Goal: Task Accomplishment & Management: Use online tool/utility

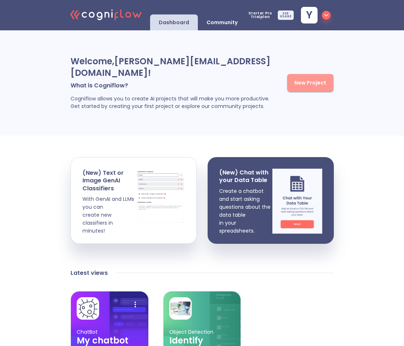
click at [307, 78] on span "New Project" at bounding box center [310, 82] width 32 height 9
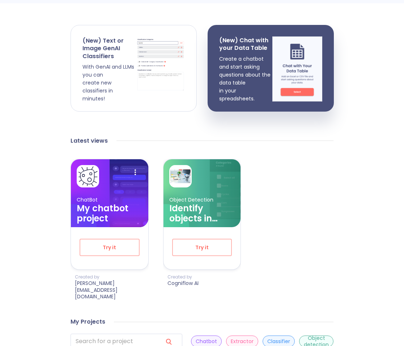
scroll to position [184, 0]
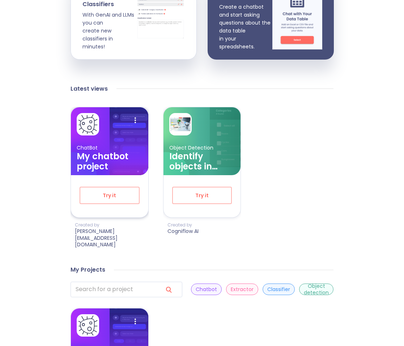
click at [115, 152] on h3 "My chatbot project" at bounding box center [110, 162] width 66 height 20
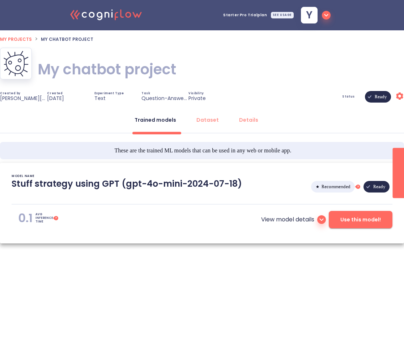
type textarea "[[DATE] 09:03:51]- Starting with download required files from shared storage [[…"
click at [203, 120] on div "Dataset" at bounding box center [207, 119] width 22 height 7
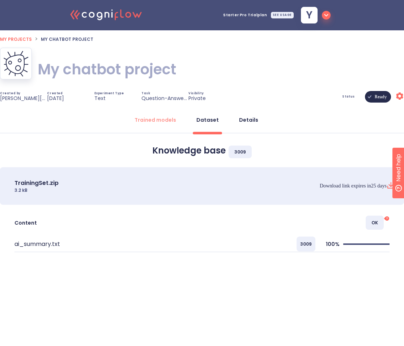
click at [242, 120] on div "Details" at bounding box center [248, 119] width 19 height 7
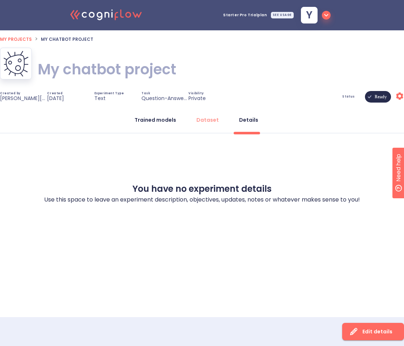
click at [168, 124] on button "Trained models" at bounding box center [155, 119] width 50 height 17
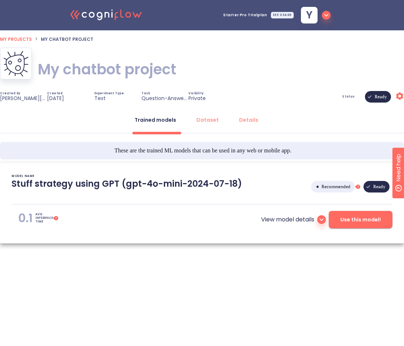
click at [352, 95] on span "Status" at bounding box center [348, 96] width 13 height 3
click at [345, 217] on span "Use this model!" at bounding box center [360, 220] width 41 height 9
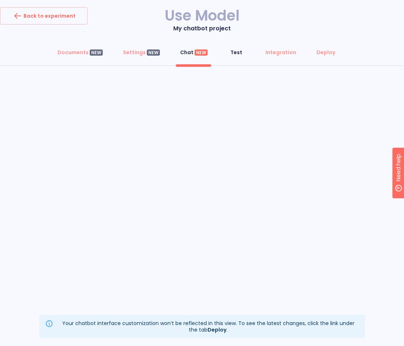
click at [233, 54] on div "Test" at bounding box center [236, 52] width 12 height 7
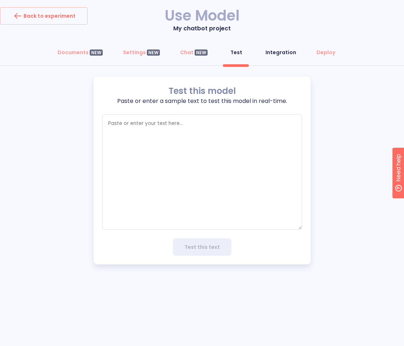
click at [274, 58] on button "Integration" at bounding box center [280, 52] width 39 height 17
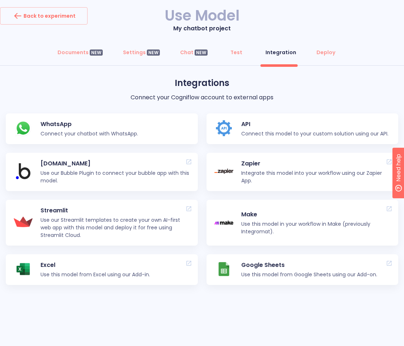
click at [316, 64] on div "Documents NEW Settings NEW Chat NEW Test Integration Deploy" at bounding box center [202, 55] width 404 height 22
click at [228, 128] on img at bounding box center [224, 128] width 16 height 16
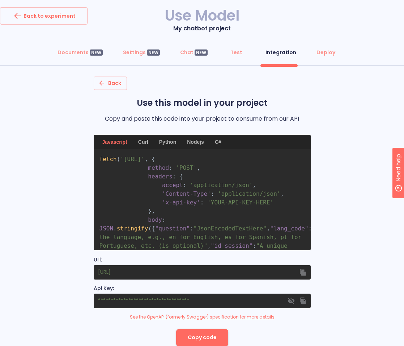
scroll to position [19, 0]
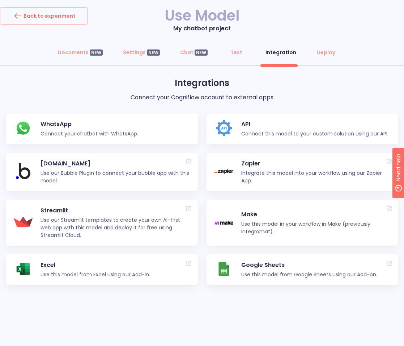
click at [255, 172] on p "Integrate this model into your workflow using our Zapier App." at bounding box center [316, 177] width 151 height 15
click at [75, 232] on p "Use our Streamlit templates to create your own AI-first web app with this model…" at bounding box center [116, 228] width 151 height 23
